Goal: Task Accomplishment & Management: Manage account settings

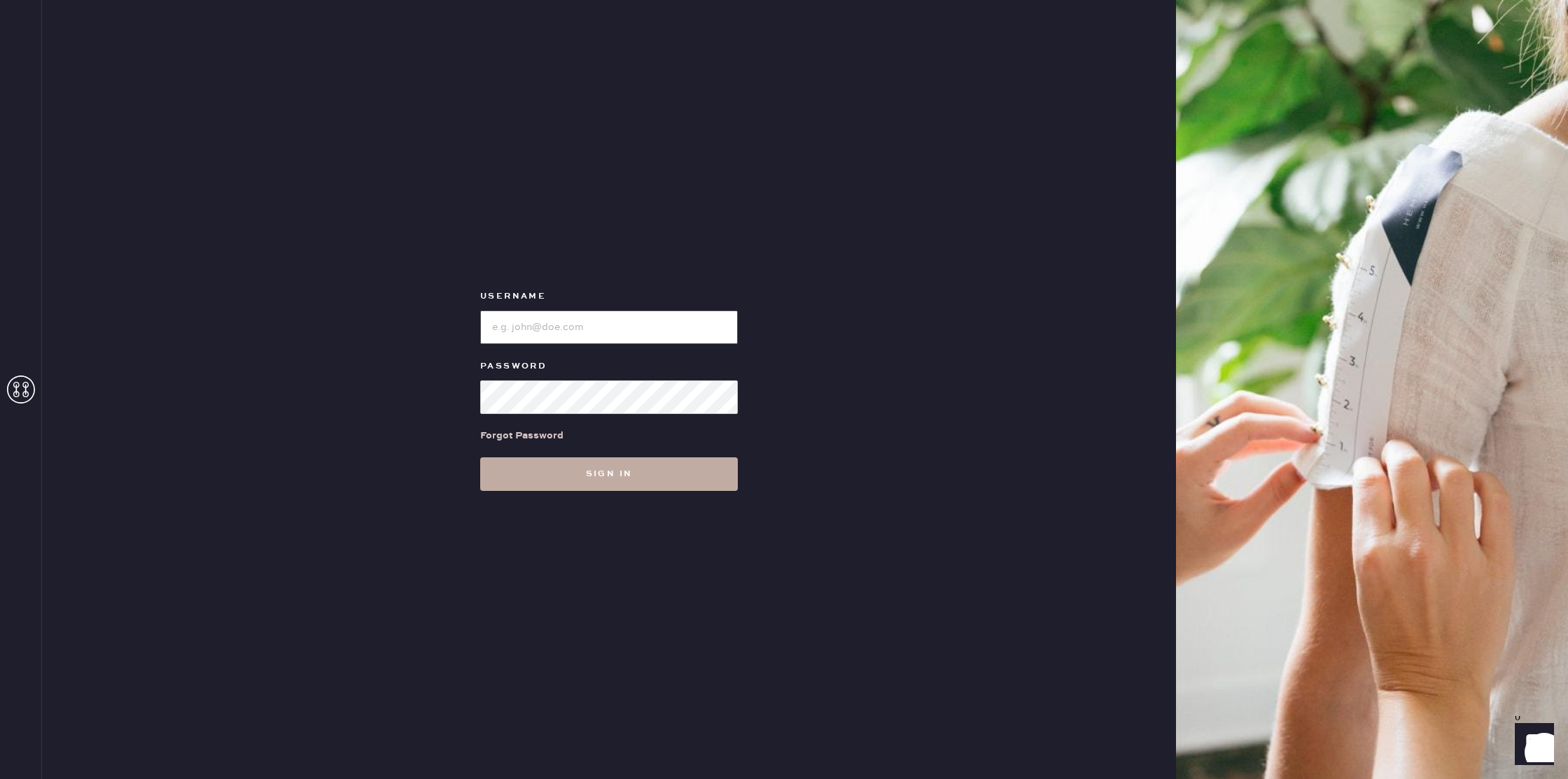
type input "reformationseattle"
click at [550, 470] on button "Sign in" at bounding box center [609, 474] width 258 height 33
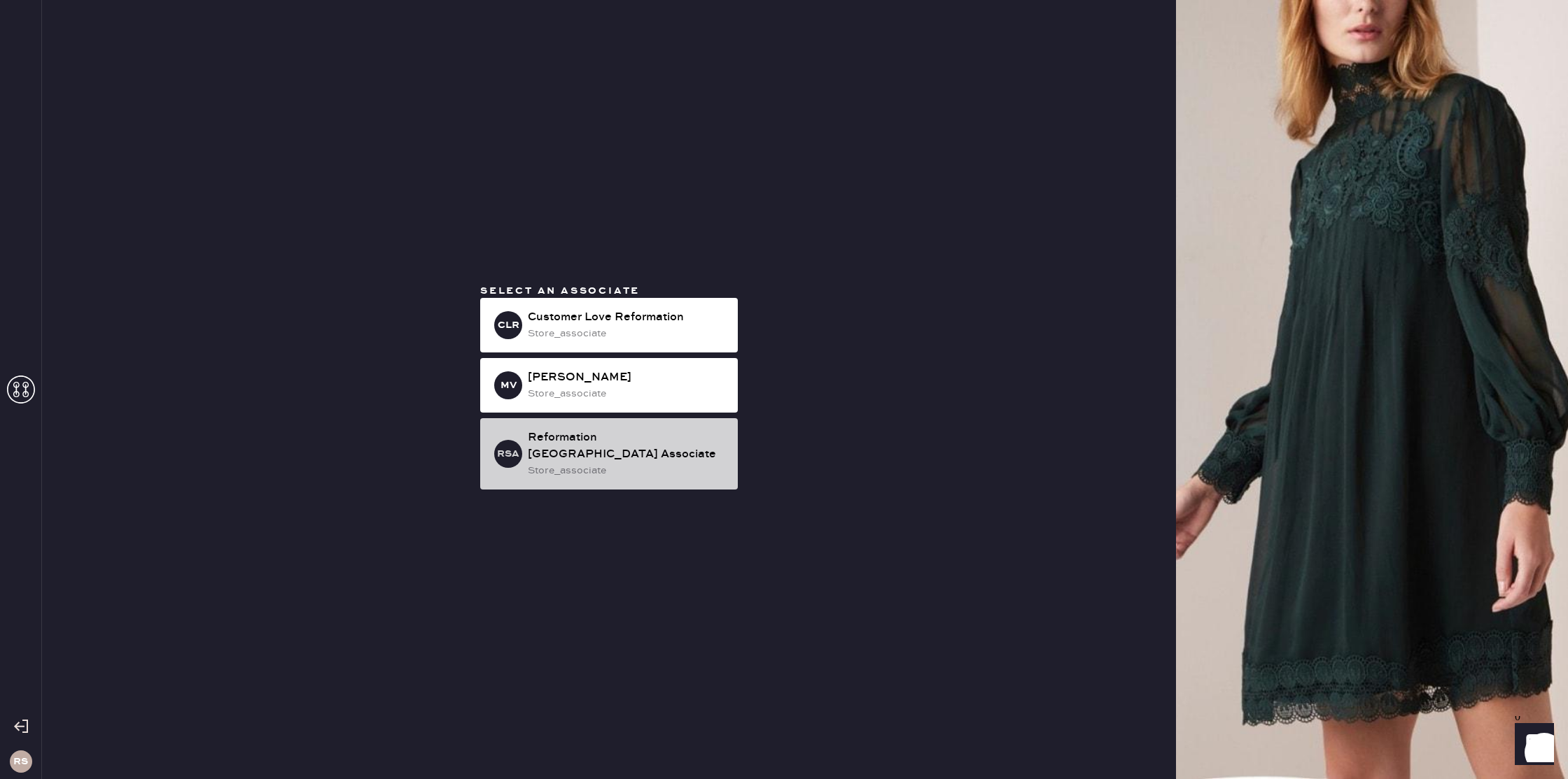
click at [656, 471] on div "RSA Reformation [GEOGRAPHIC_DATA] Associate store_associate" at bounding box center [609, 454] width 258 height 71
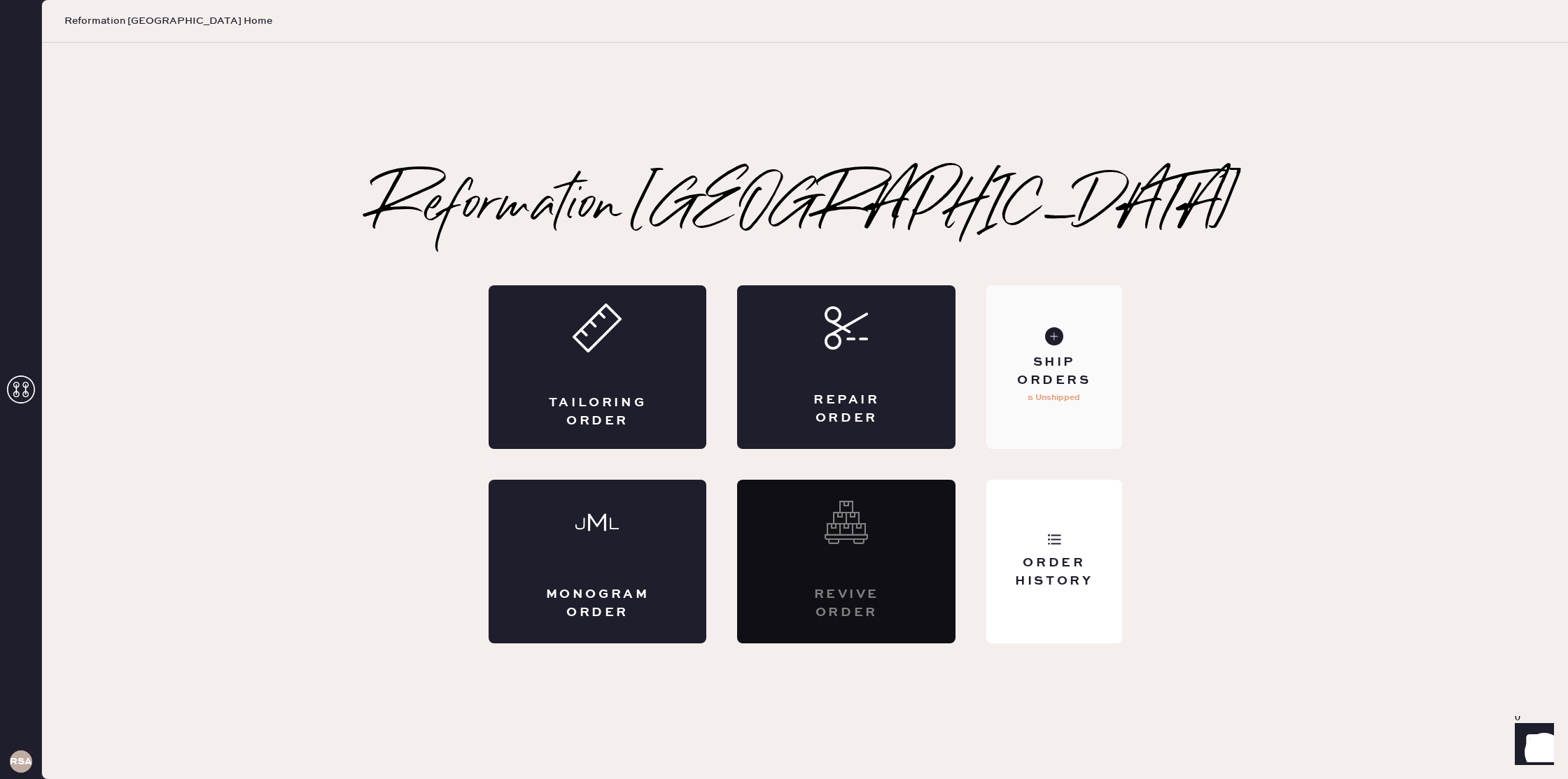
click at [1085, 400] on div "Ship Orders 5 Unshipped" at bounding box center [1054, 367] width 135 height 164
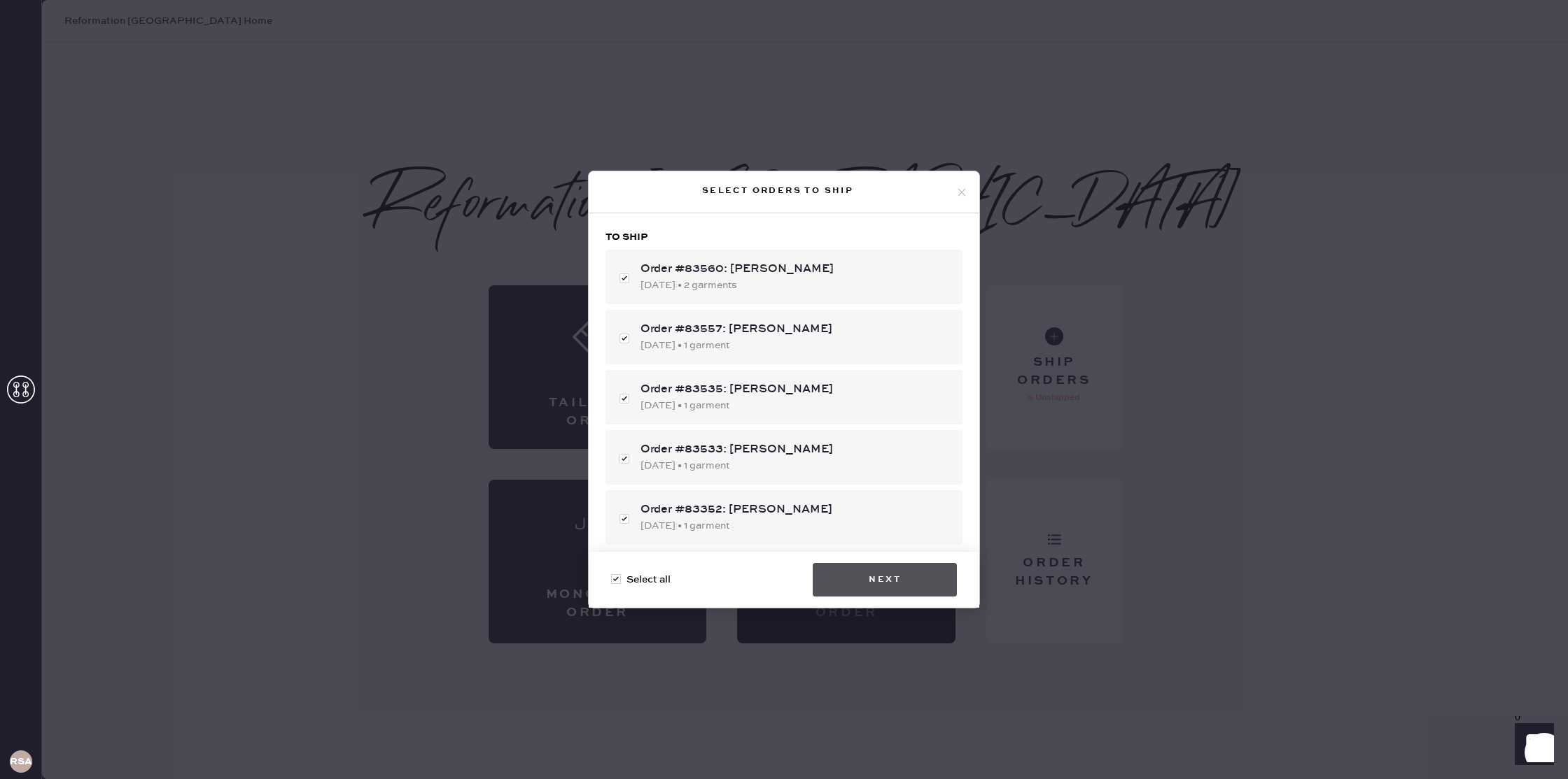
click at [877, 573] on button "Next" at bounding box center [885, 580] width 145 height 33
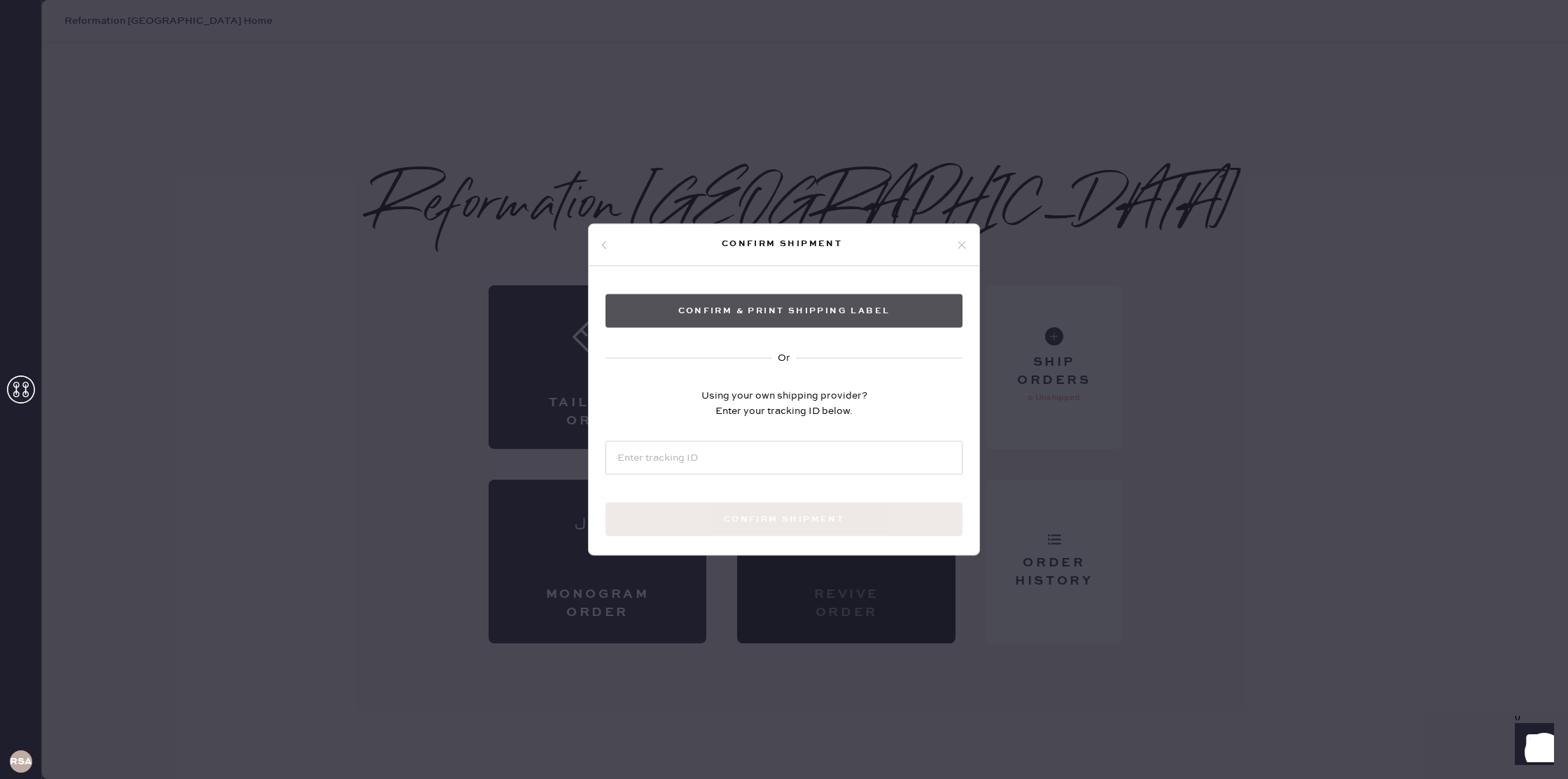
click at [827, 304] on button "Confirm & Print shipping label" at bounding box center [784, 311] width 357 height 33
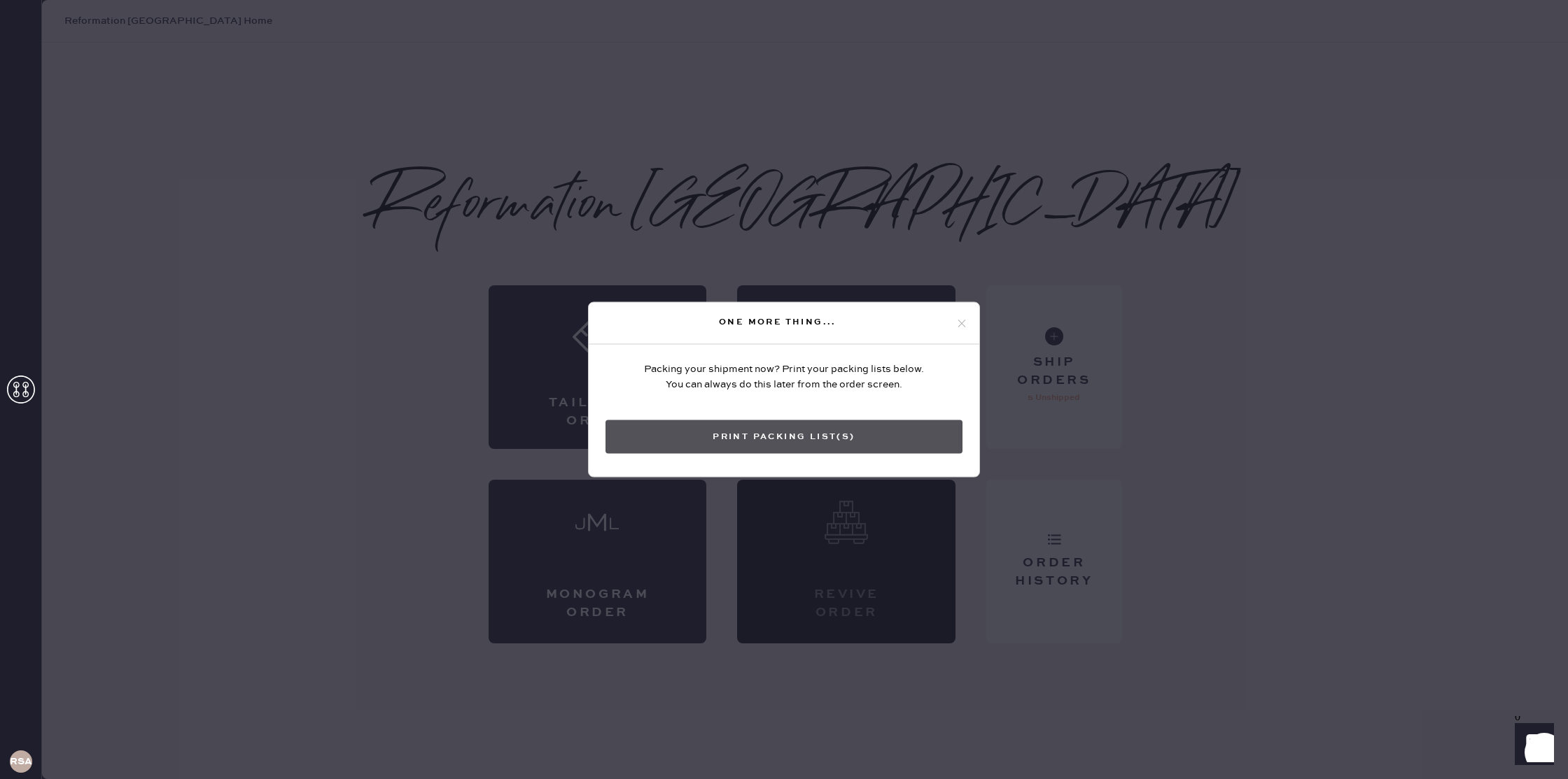
click at [819, 428] on button "Print Packing List(s)" at bounding box center [784, 437] width 357 height 33
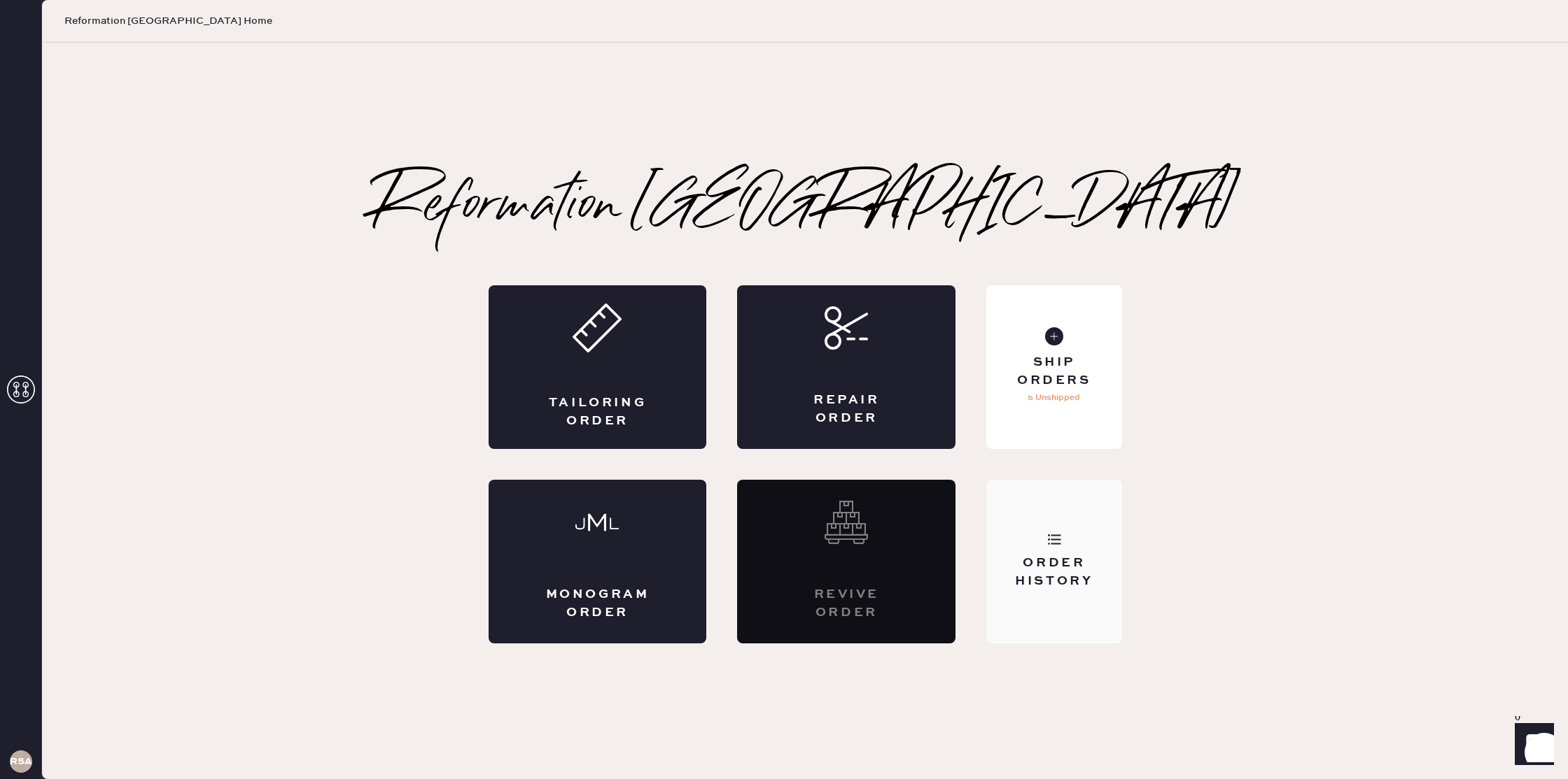
click at [1094, 495] on div "Order History" at bounding box center [1054, 561] width 135 height 164
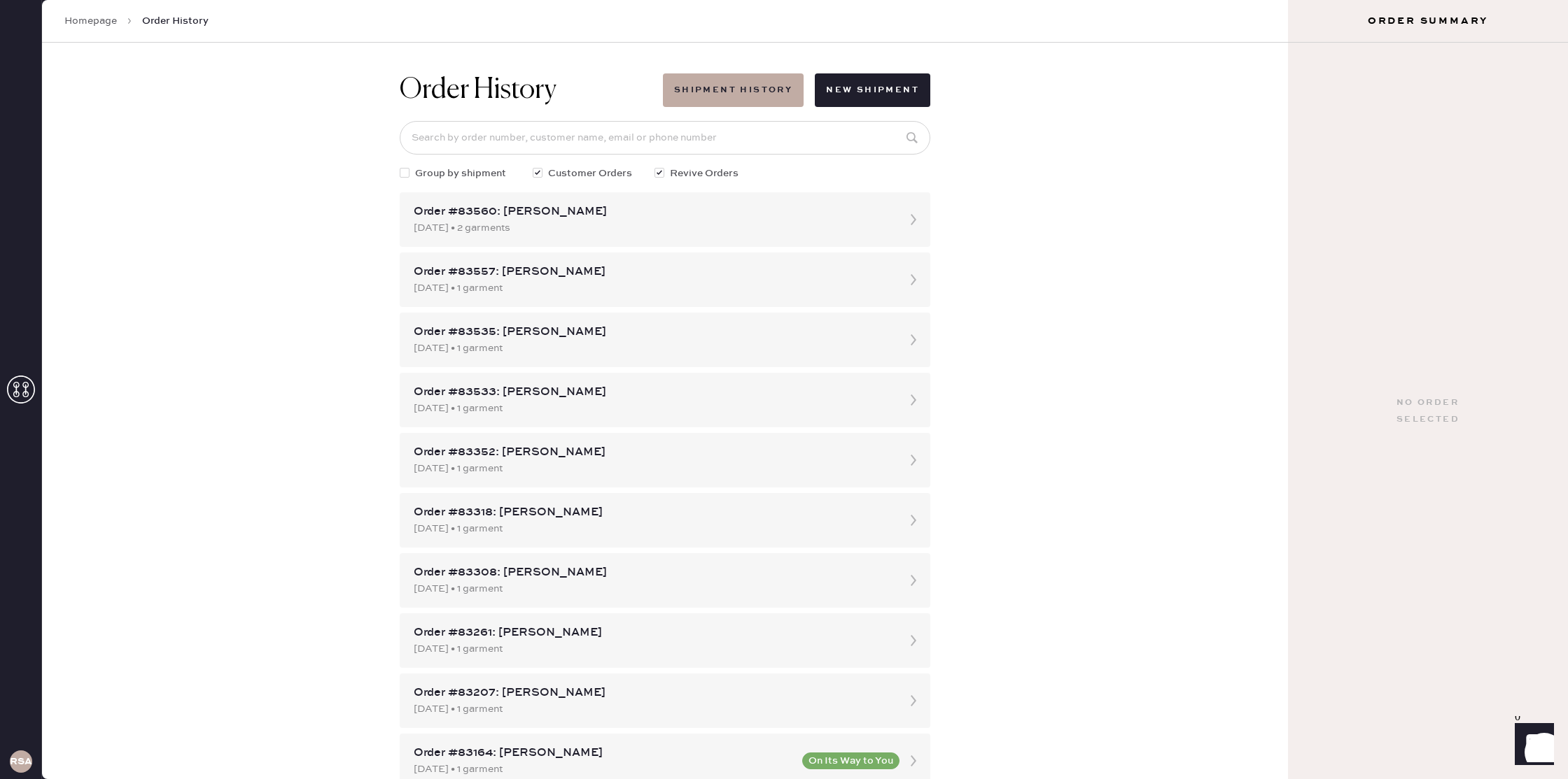
click at [450, 175] on span "Group by shipment" at bounding box center [461, 174] width 91 height 16
click at [401, 166] on input "Group by shipment" at bounding box center [400, 166] width 1 height 1
checkbox input "true"
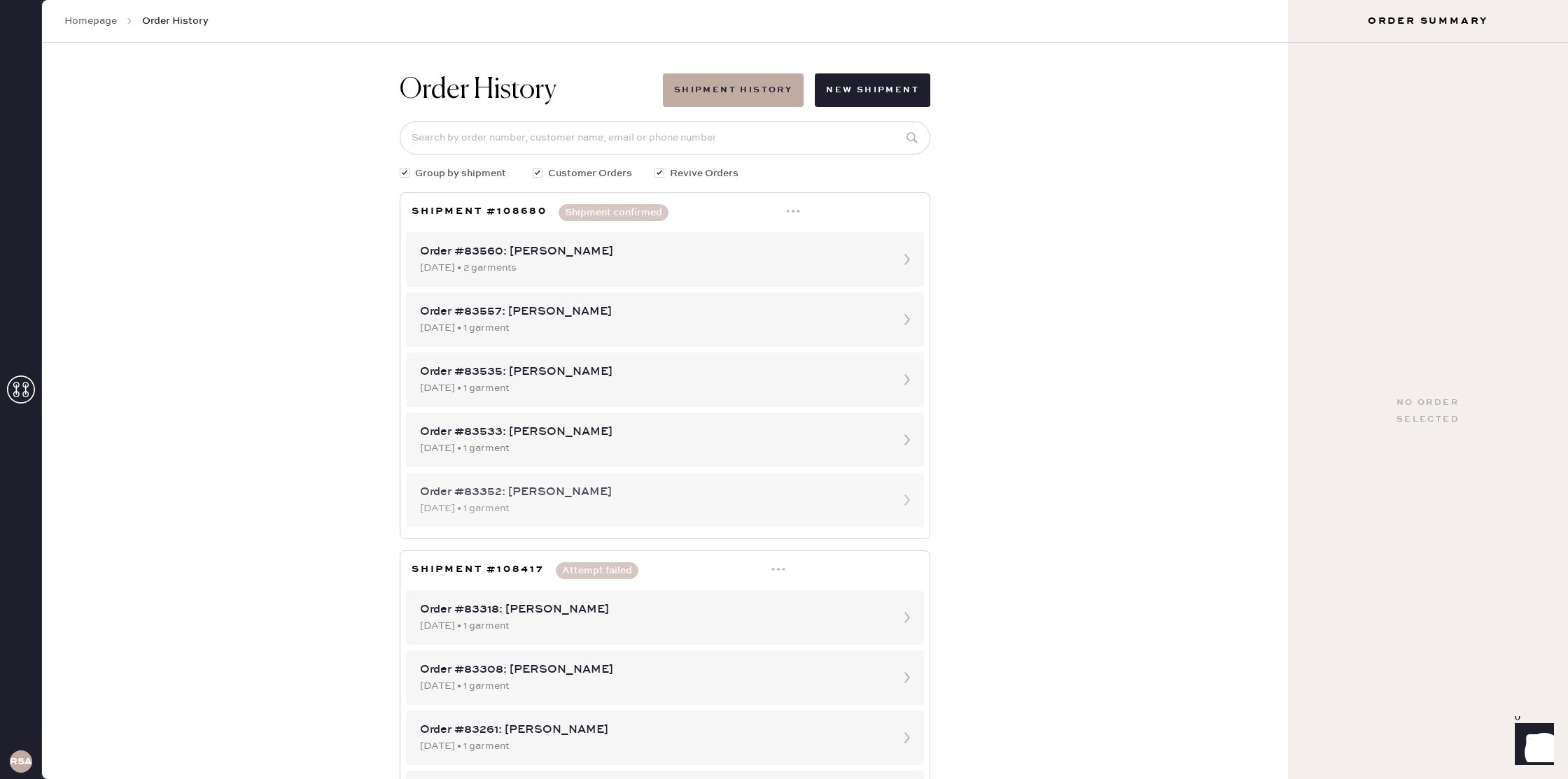
click at [907, 499] on icon at bounding box center [907, 500] width 28 height 28
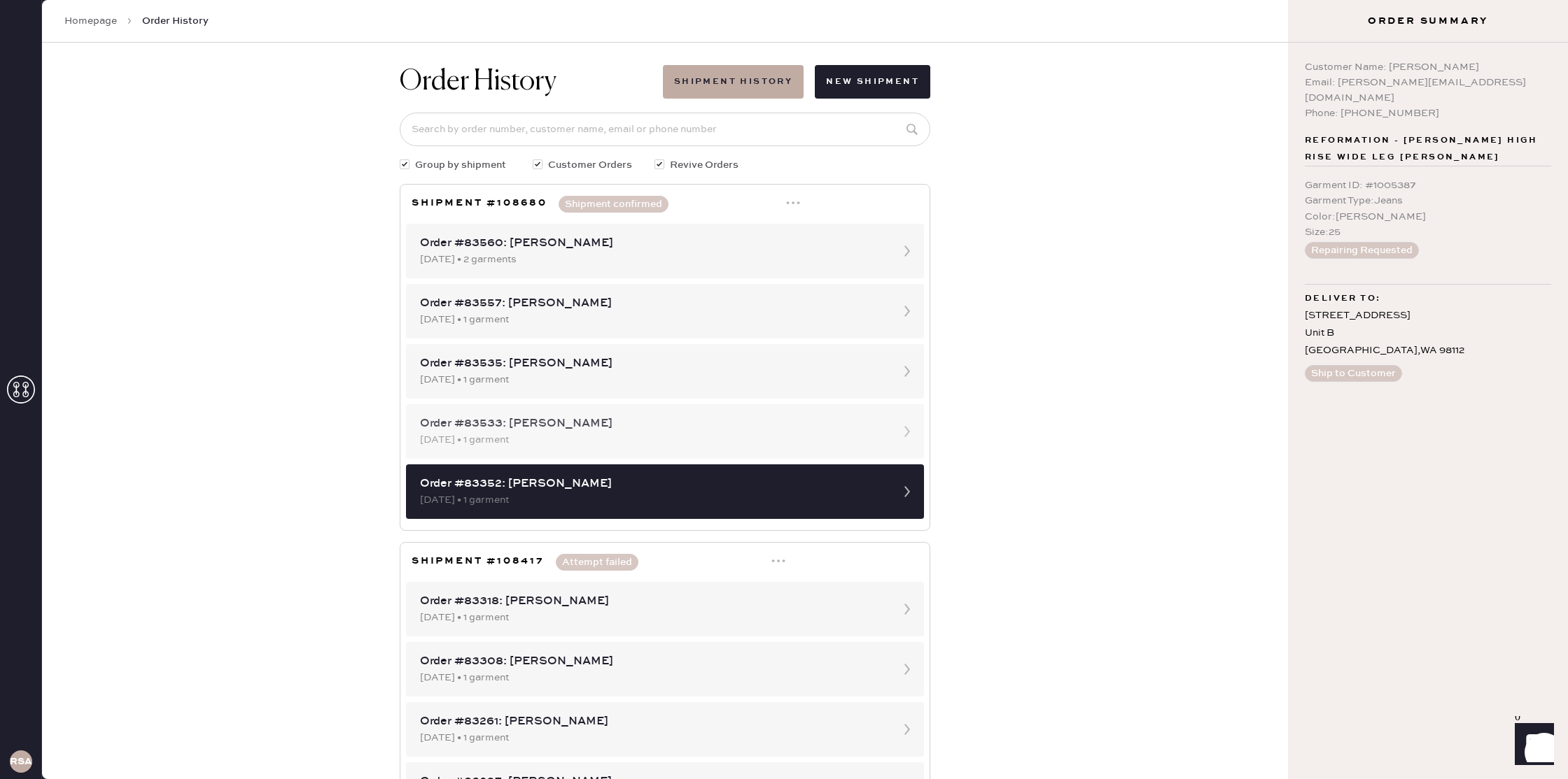
scroll to position [10, 0]
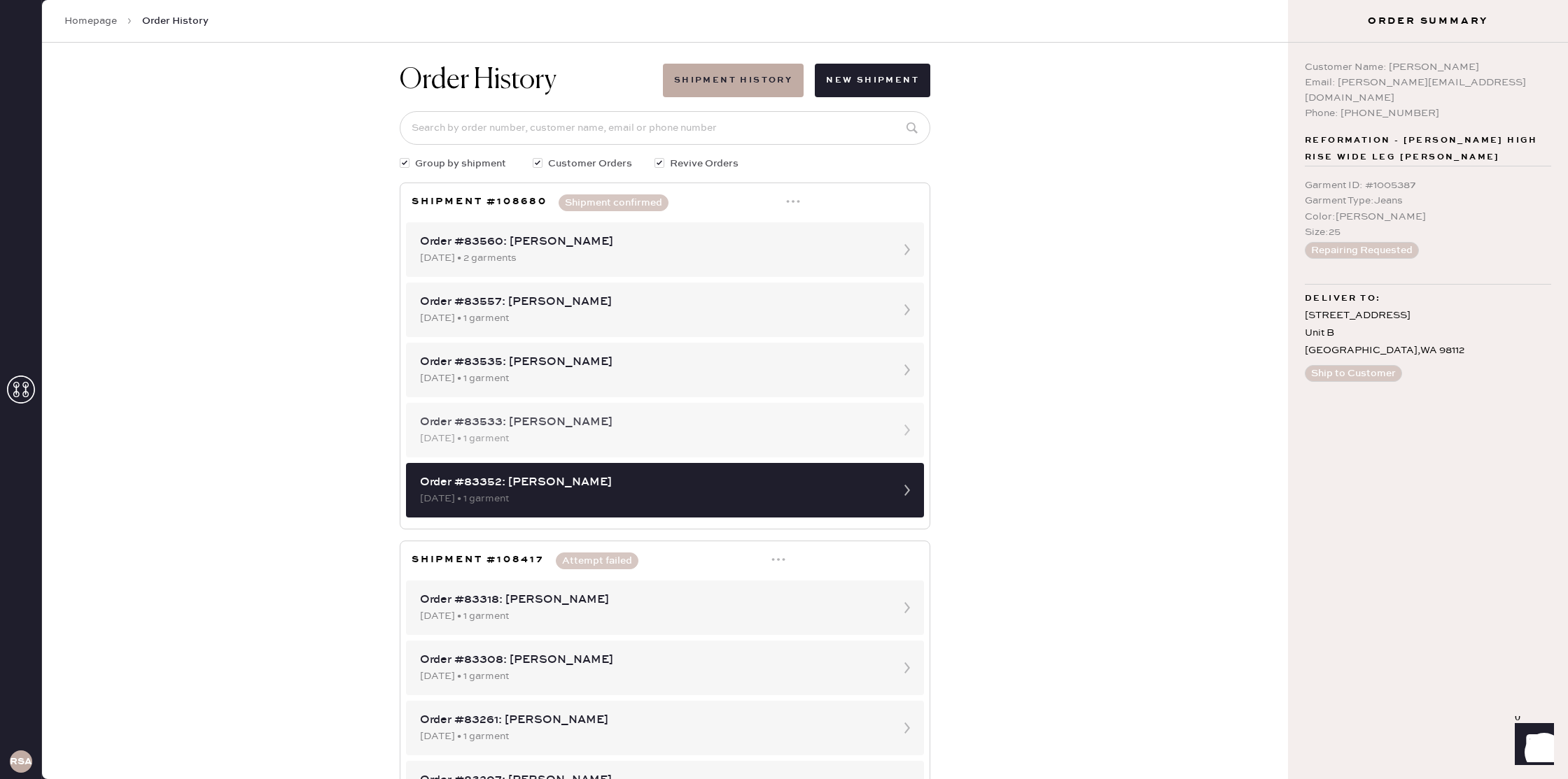
click at [895, 446] on div "Order #83533: [PERSON_NAME] [DATE] • 1 garment" at bounding box center [665, 430] width 518 height 55
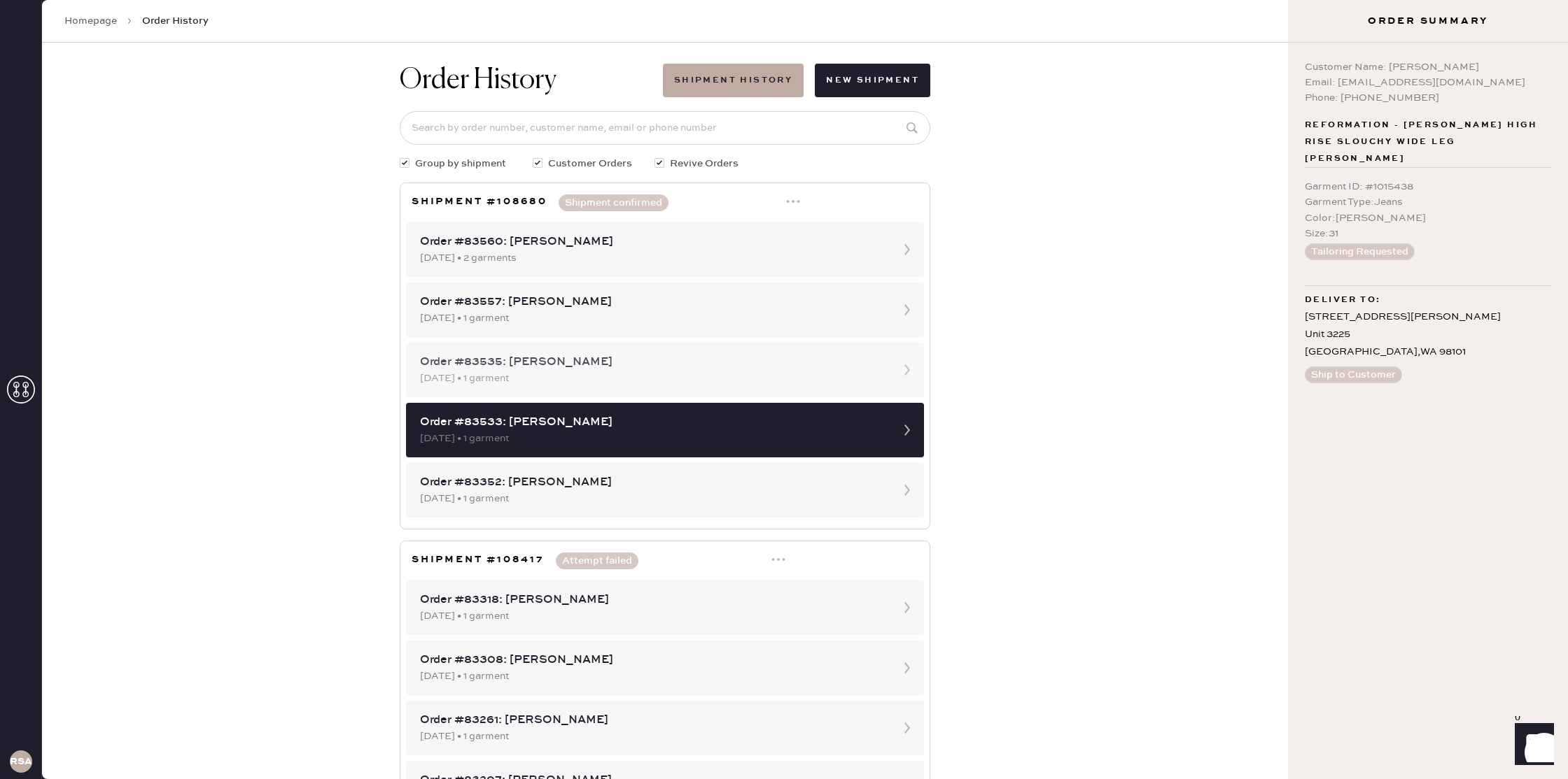
click at [848, 384] on div "[DATE] • 1 garment" at bounding box center [651, 378] width 465 height 16
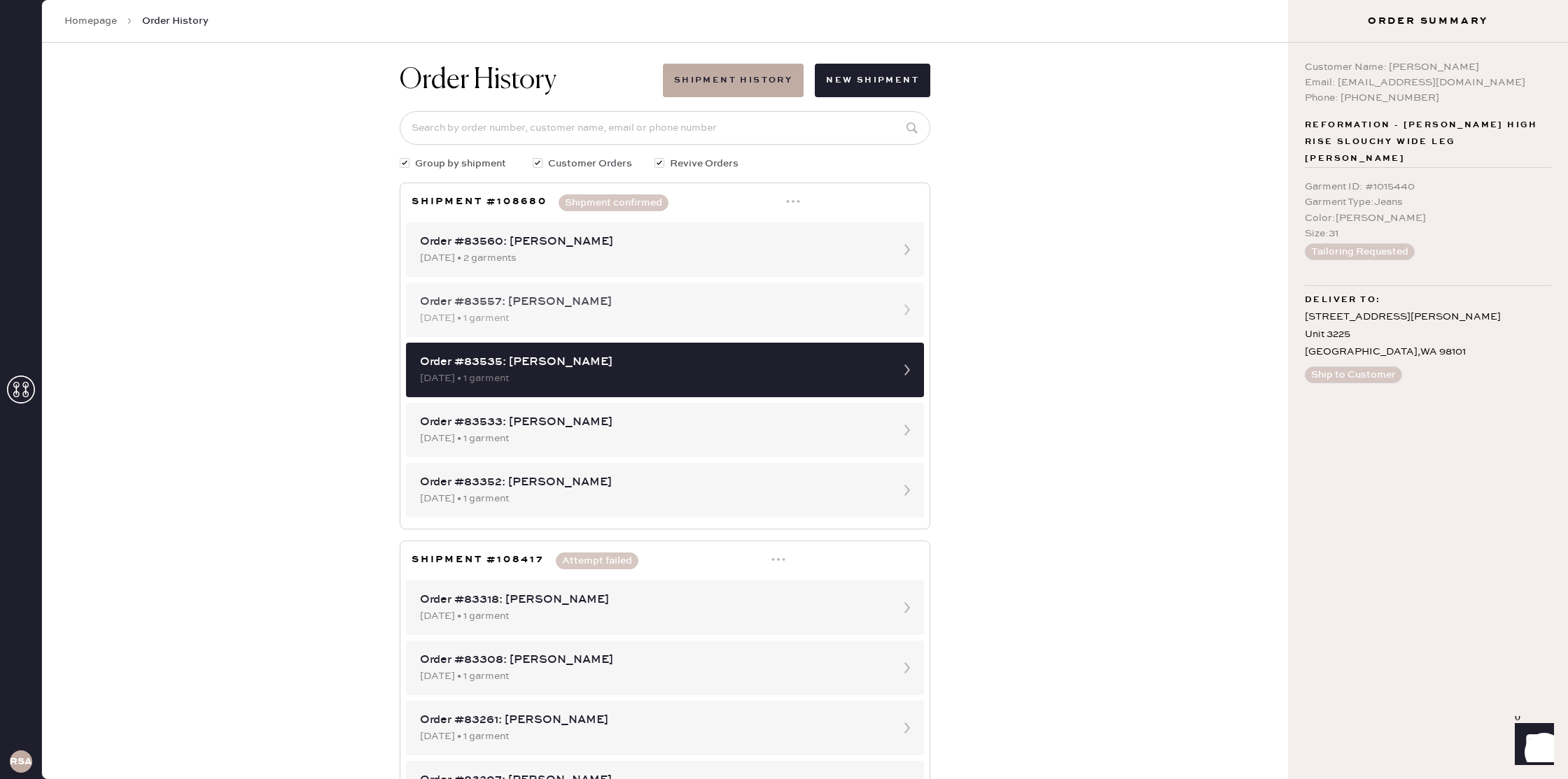
click at [818, 317] on div "[DATE] • 1 garment" at bounding box center [651, 318] width 465 height 16
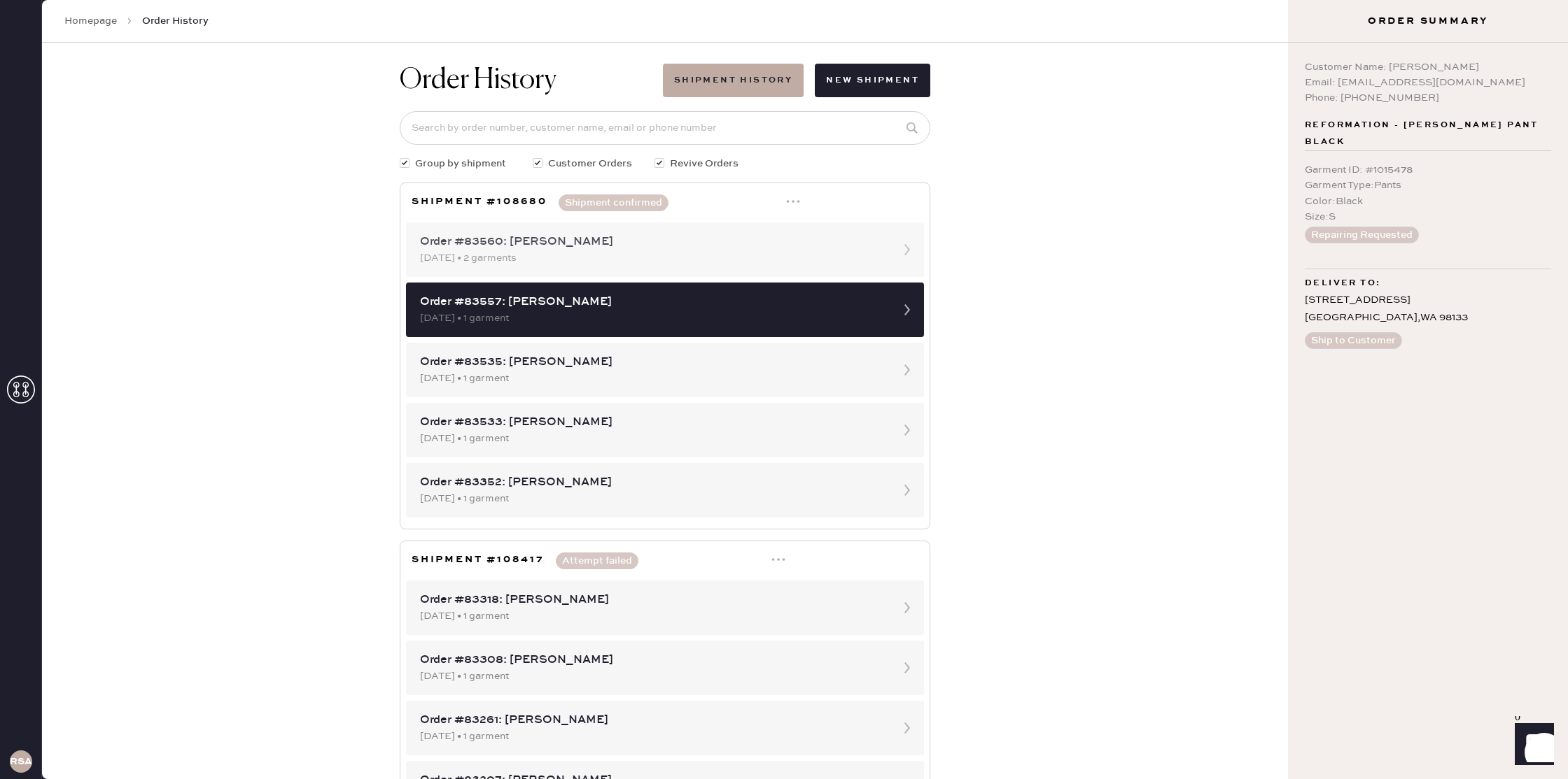
click at [771, 233] on div "Order #83560: [PERSON_NAME] [DATE] • 2 garments" at bounding box center [665, 250] width 518 height 55
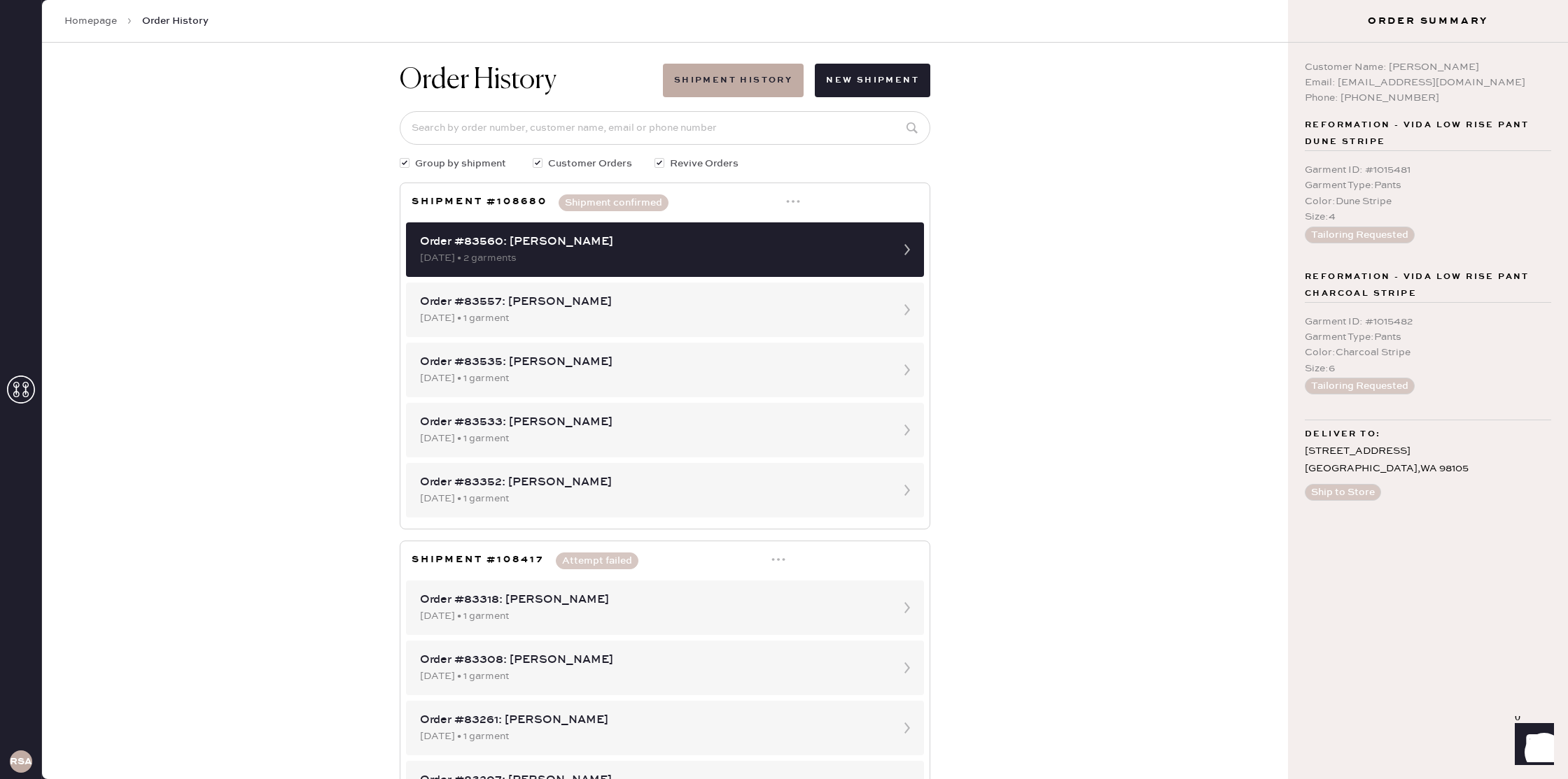
click at [790, 203] on icon at bounding box center [793, 201] width 14 height 14
click at [749, 252] on div "Print Packing List(s)" at bounding box center [735, 252] width 96 height 16
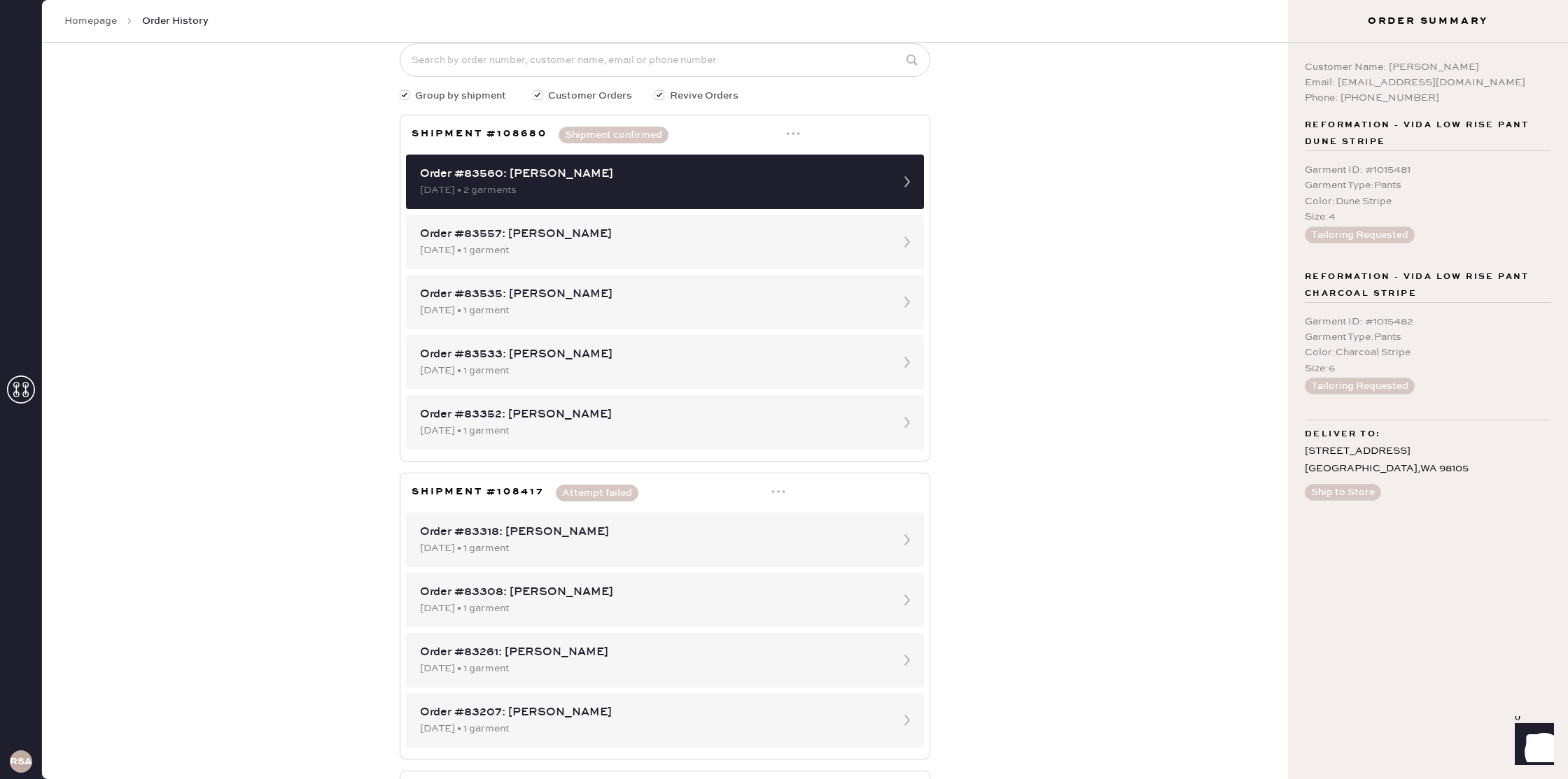
scroll to position [244, 0]
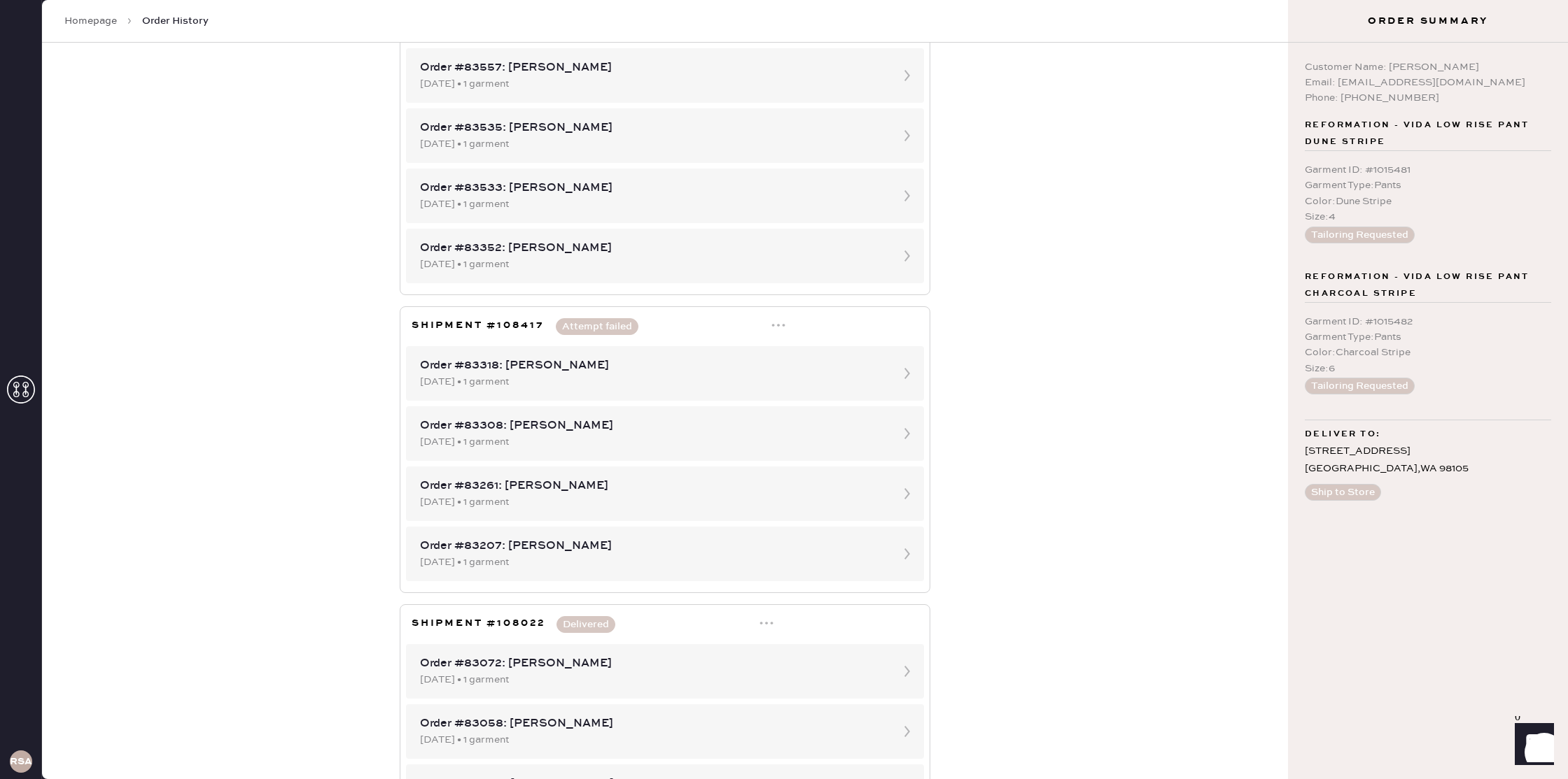
click at [780, 326] on div "Shipment #108417 Attempt failed Print Shipping Label Print Packing List(s) Edit…" at bounding box center [665, 326] width 507 height 17
click at [771, 326] on icon at bounding box center [778, 325] width 14 height 14
click at [1050, 332] on div "Order History Shipment History New Shipment Group by shipment Customer Orders R…" at bounding box center [665, 410] width 1246 height 737
click at [572, 325] on button "Attempt failed" at bounding box center [597, 326] width 82 height 17
click at [582, 326] on button "Attempt failed" at bounding box center [597, 326] width 82 height 17
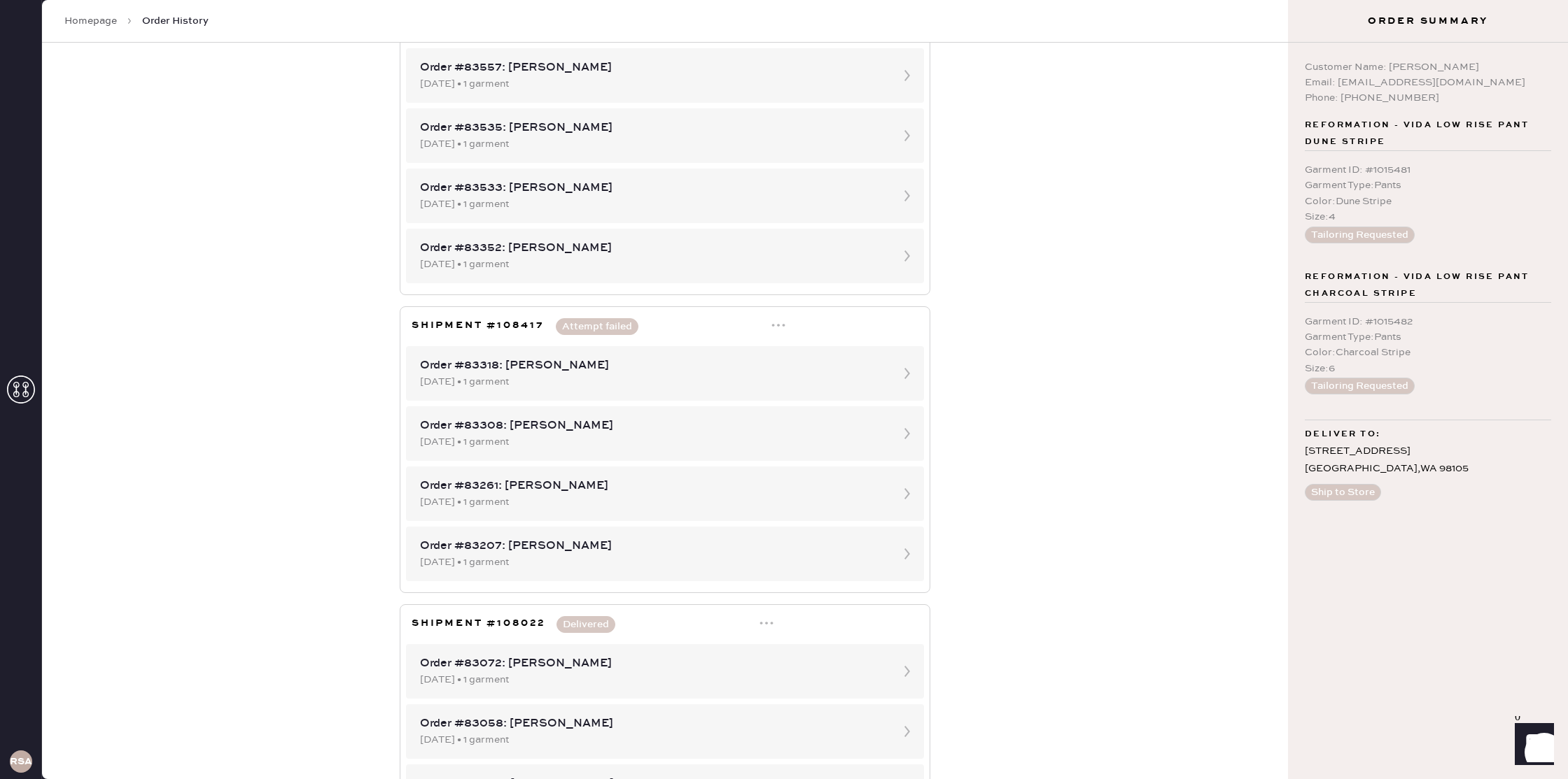
click at [582, 326] on button "Attempt failed" at bounding box center [597, 326] width 82 height 17
click at [845, 365] on div "Order #83318: [PERSON_NAME]" at bounding box center [651, 365] width 465 height 17
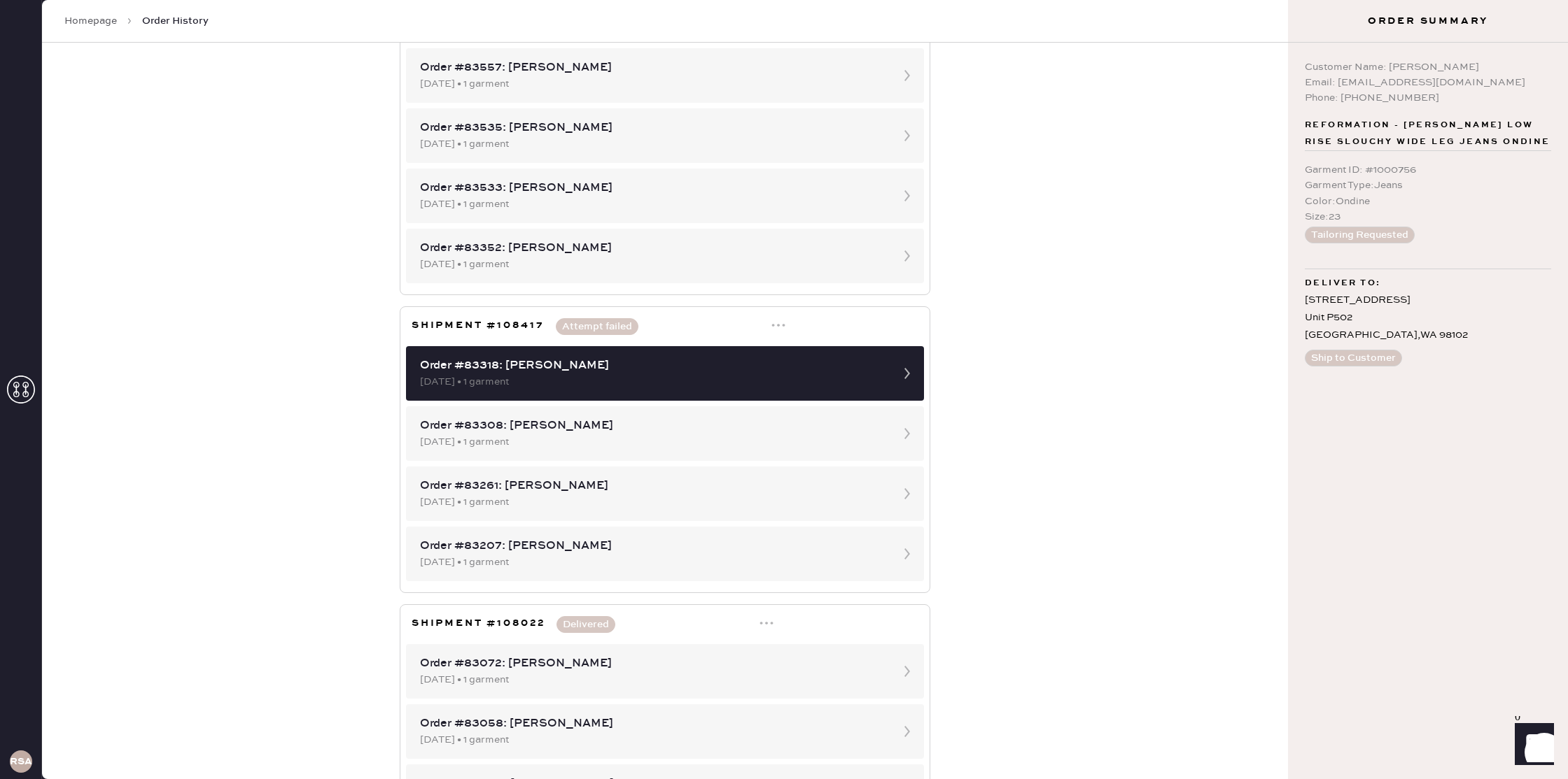
click at [1058, 361] on div "Order History Shipment History New Shipment Group by shipment Customer Orders R…" at bounding box center [665, 410] width 1246 height 737
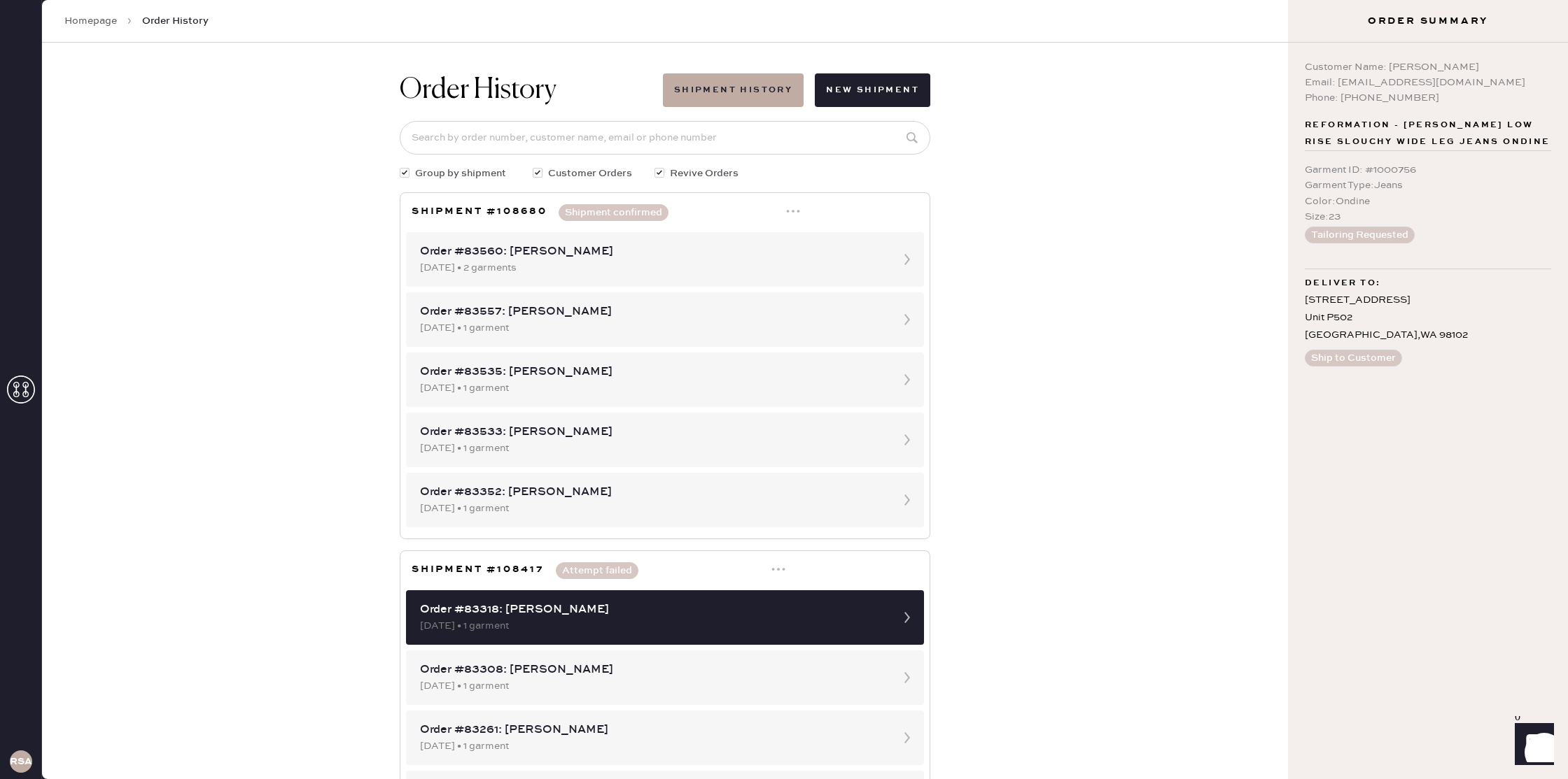
click at [406, 171] on div at bounding box center [407, 174] width 16 height 16
click at [401, 166] on input "Group by shipment" at bounding box center [400, 166] width 1 height 1
checkbox input "false"
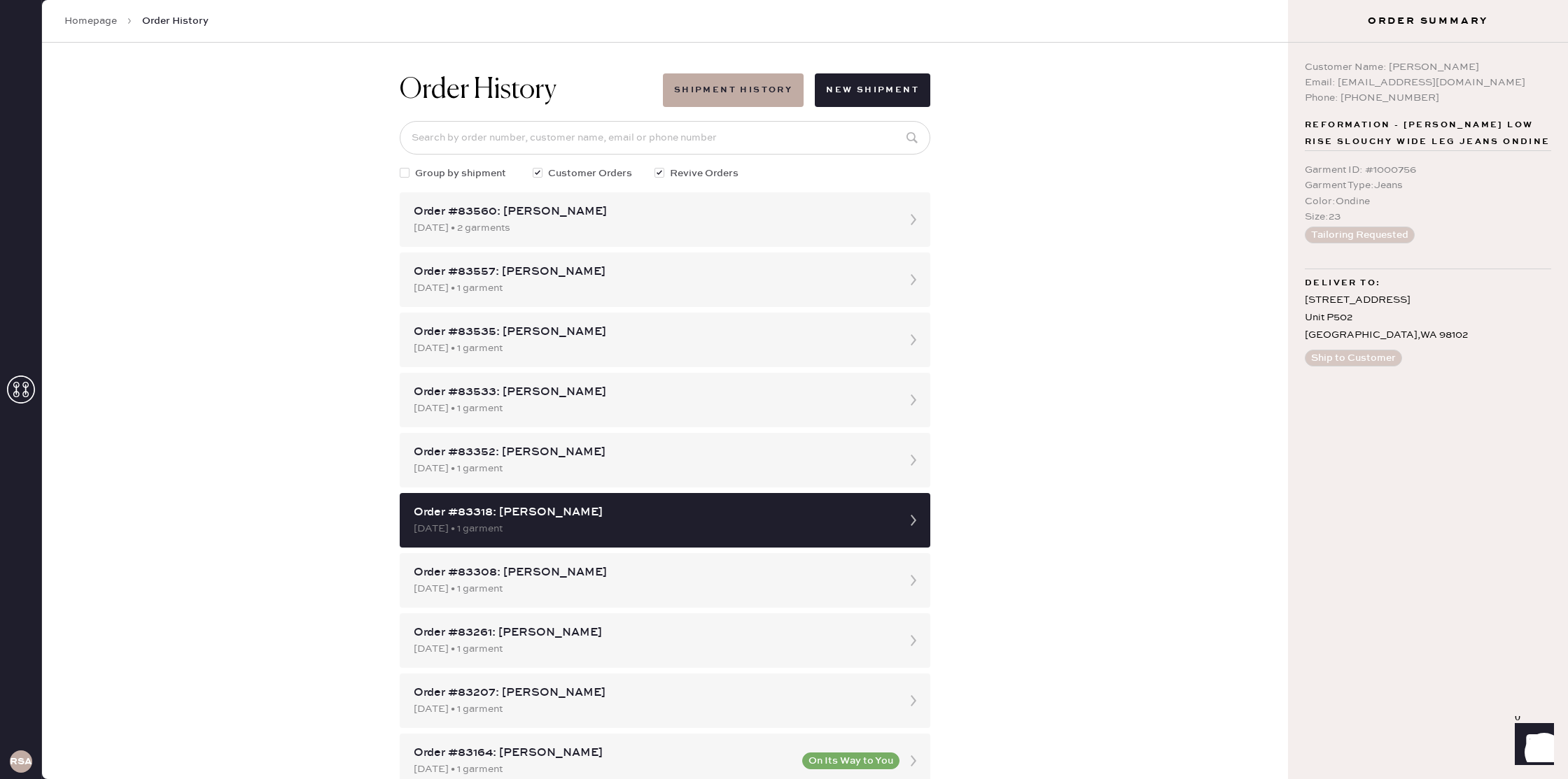
click at [1153, 349] on div "Order History Shipment History New Shipment Group by shipment Customer Orders R…" at bounding box center [665, 410] width 1246 height 737
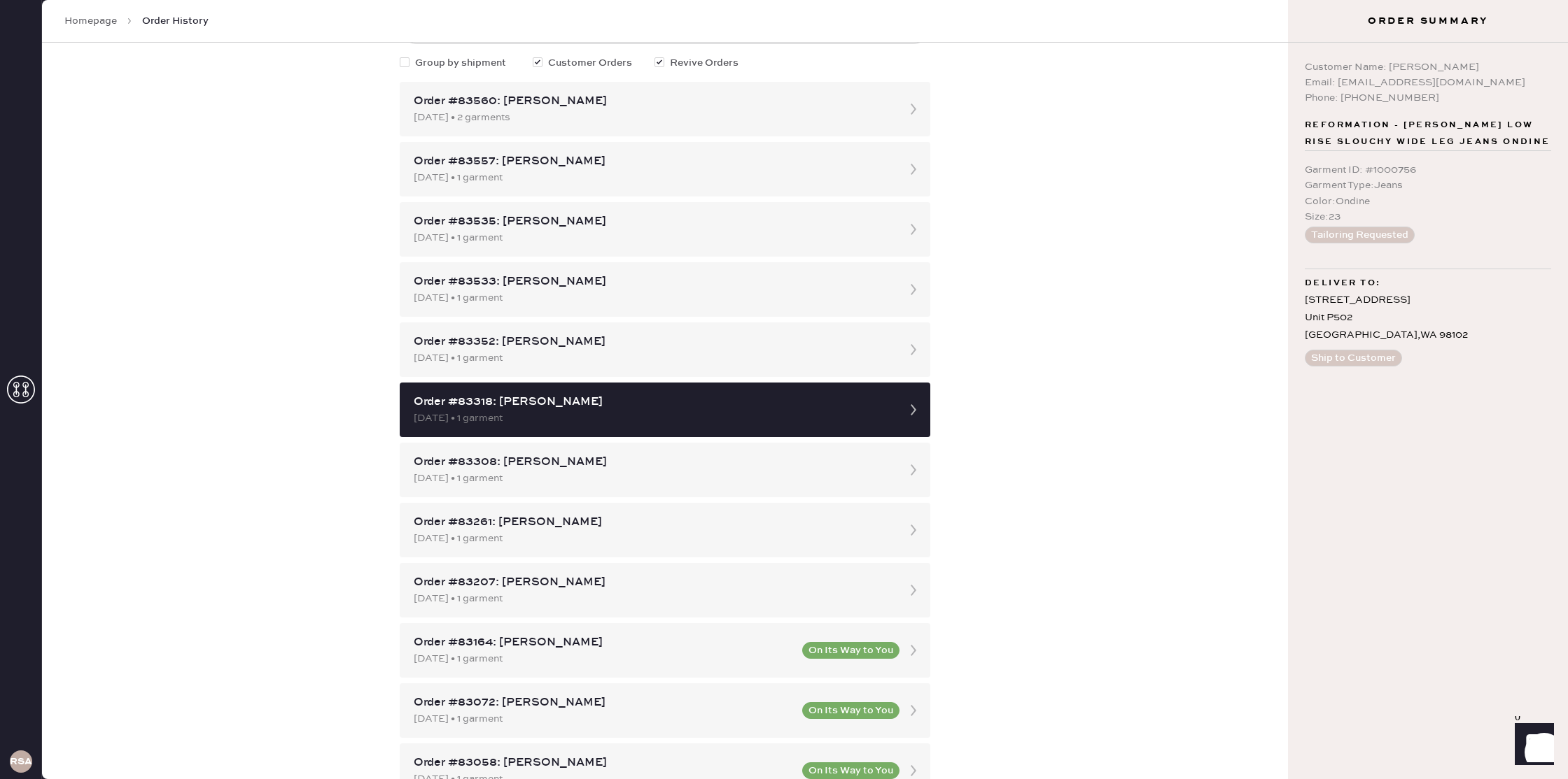
scroll to position [169, 0]
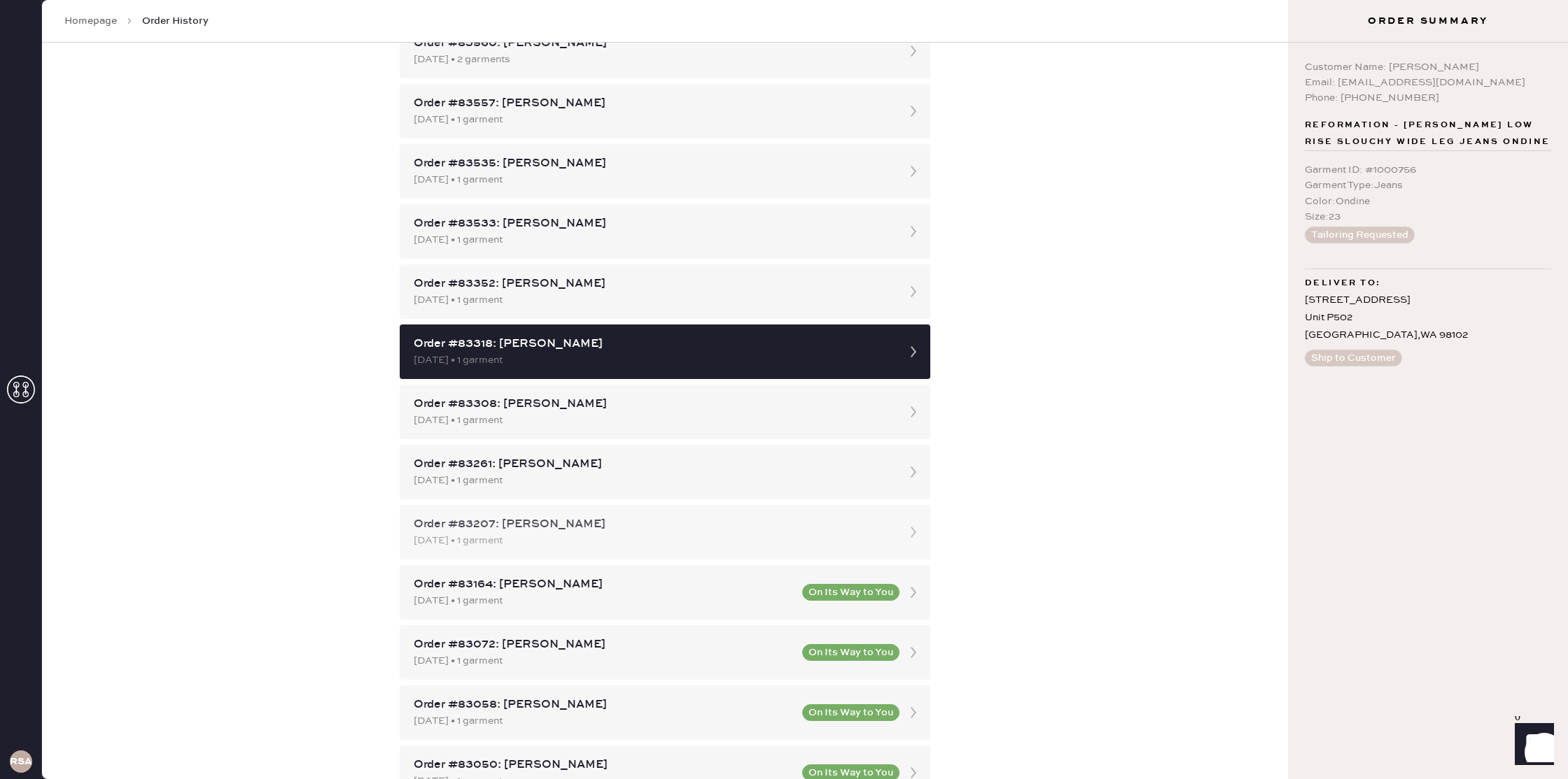
click at [887, 527] on div "Order #83207: [PERSON_NAME] [DATE] • 1 garment" at bounding box center [665, 532] width 531 height 55
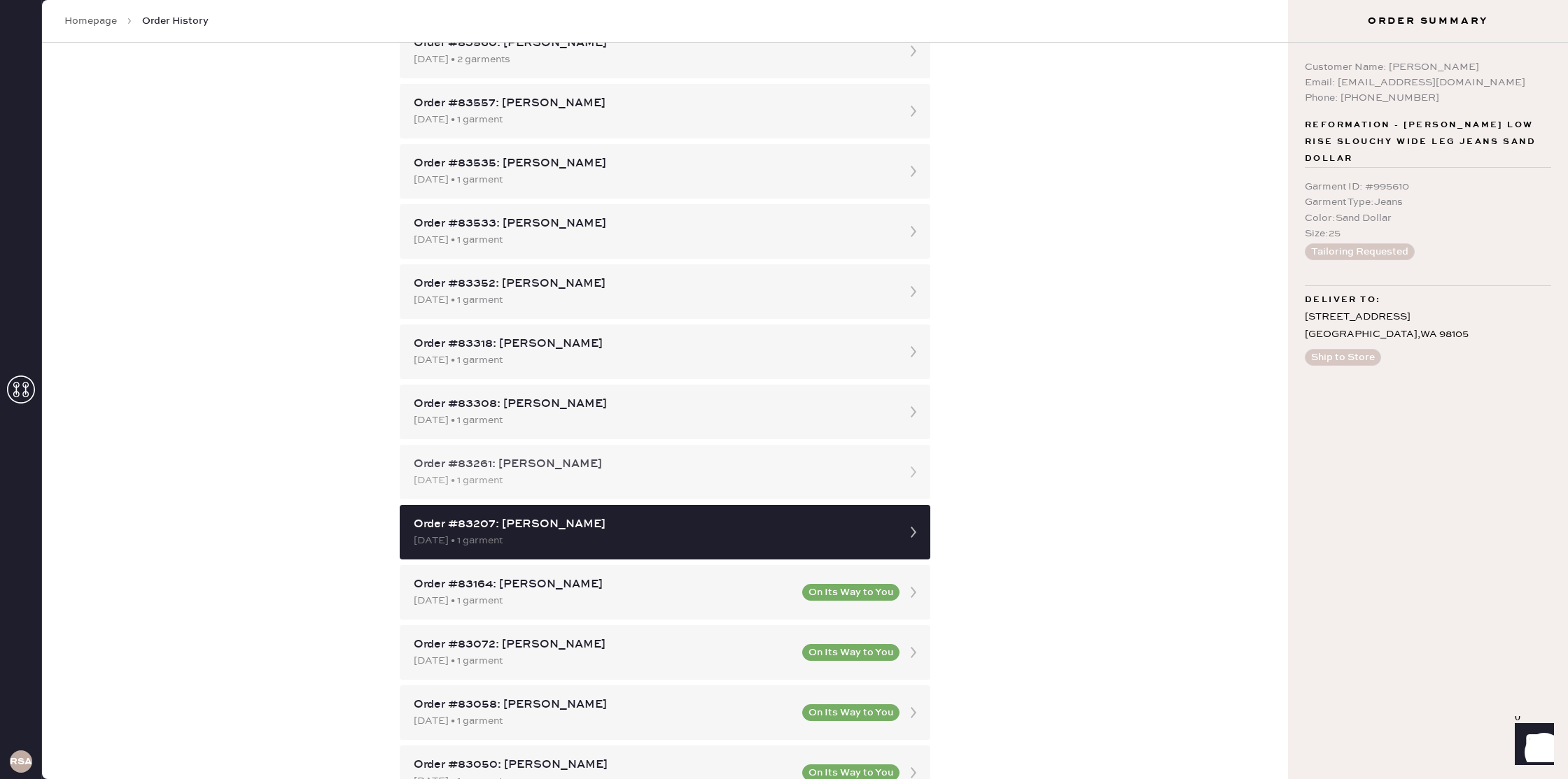
click at [877, 474] on div "[DATE] • 1 garment" at bounding box center [652, 480] width 477 height 16
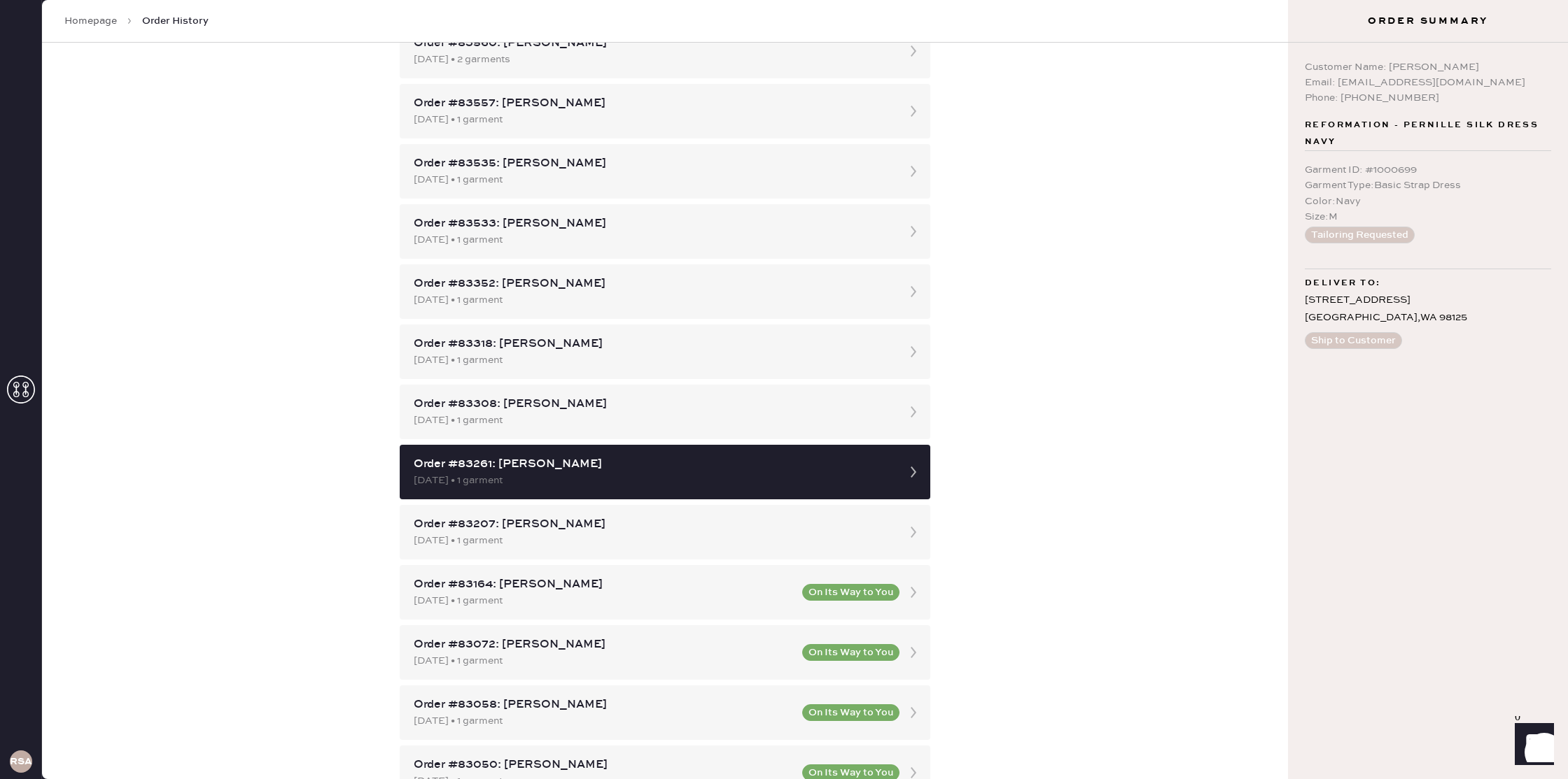
click at [1038, 461] on div "Order History Shipment History New Shipment Group by shipment Customer Orders R…" at bounding box center [665, 410] width 1246 height 737
